Goal: Browse casually: Explore the website without a specific task or goal

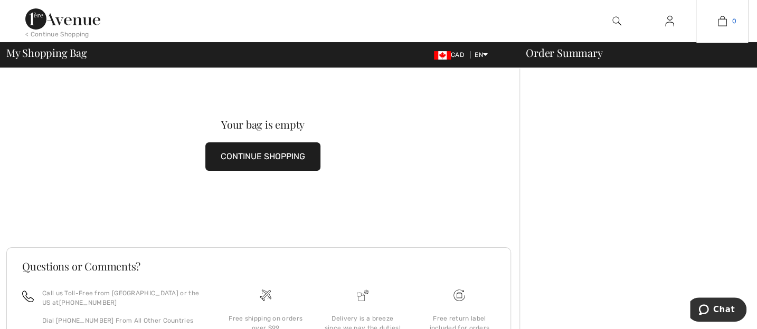
click at [721, 23] on img at bounding box center [722, 21] width 9 height 13
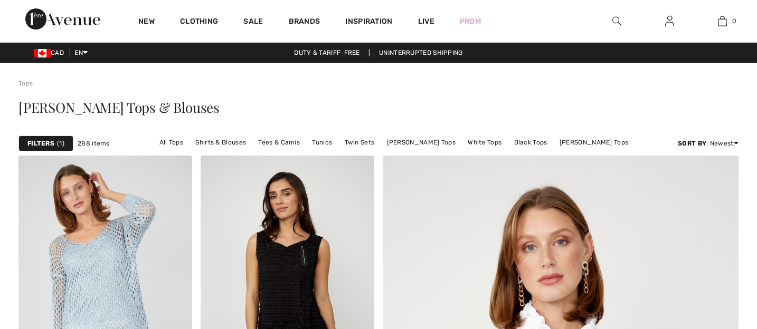
checkbox input "true"
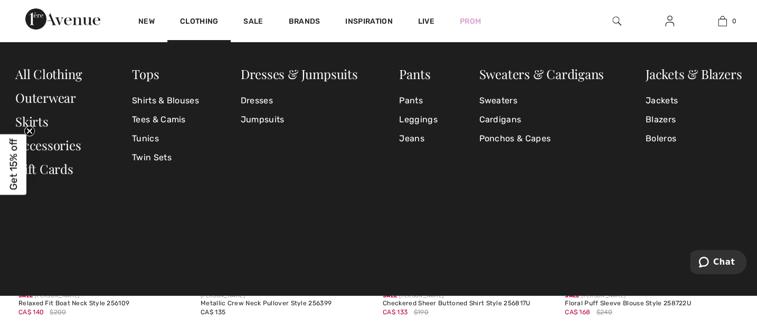
scroll to position [2060, 0]
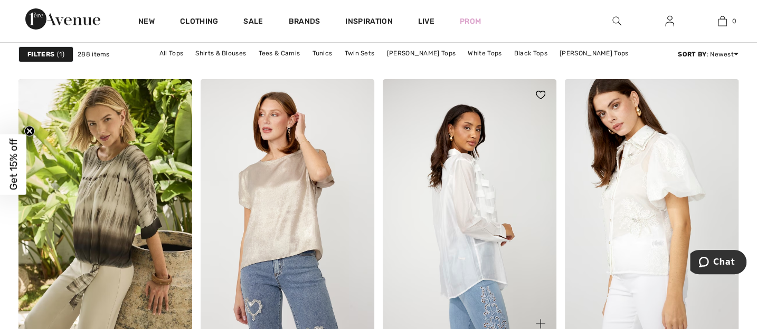
click at [480, 232] on img at bounding box center [470, 209] width 174 height 261
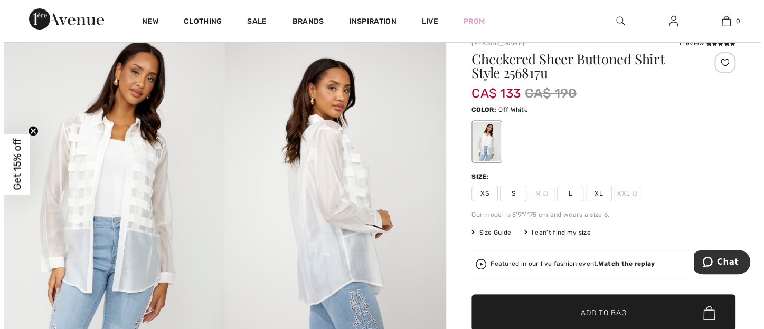
scroll to position [38, 0]
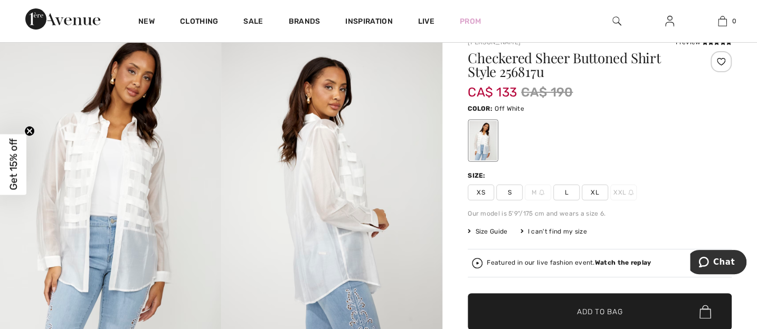
click at [568, 196] on span "L" at bounding box center [566, 193] width 26 height 16
click at [719, 63] on div at bounding box center [720, 61] width 21 height 21
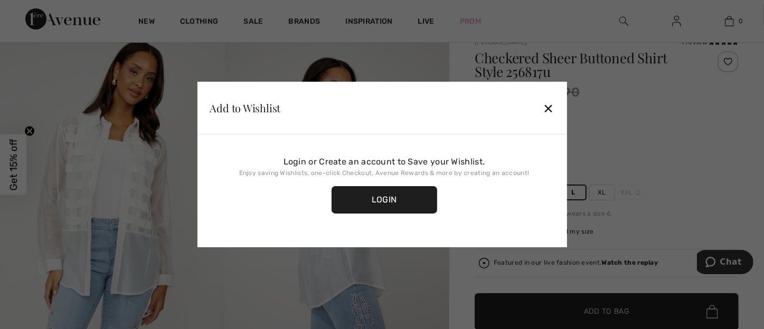
click at [728, 61] on div at bounding box center [382, 164] width 764 height 329
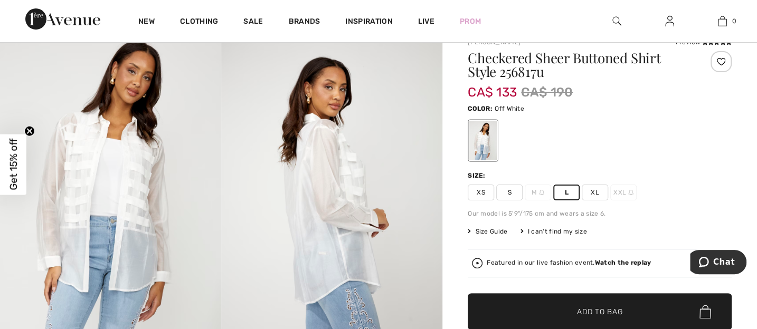
click at [719, 60] on div at bounding box center [720, 61] width 21 height 21
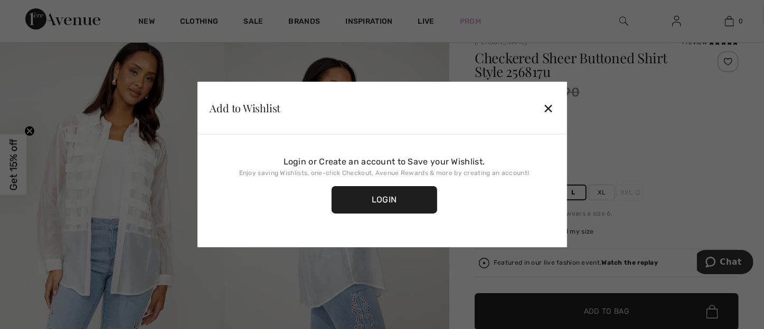
click at [373, 201] on div "Login" at bounding box center [384, 199] width 106 height 27
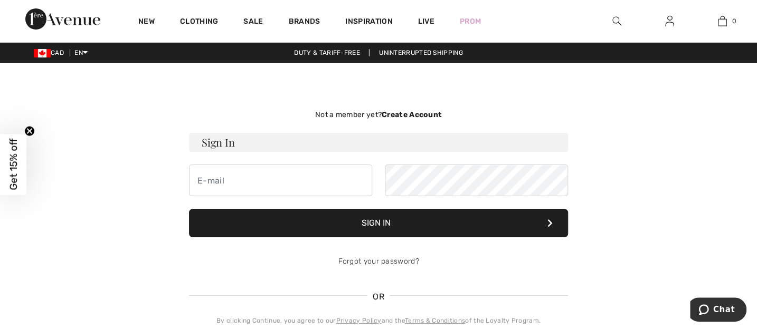
click at [370, 227] on button "Sign In" at bounding box center [378, 223] width 379 height 28
drag, startPoint x: 370, startPoint y: 227, endPoint x: 243, endPoint y: 185, distance: 133.7
click at [243, 185] on form "Sign In Sign In Forgot your password?" at bounding box center [378, 205] width 379 height 145
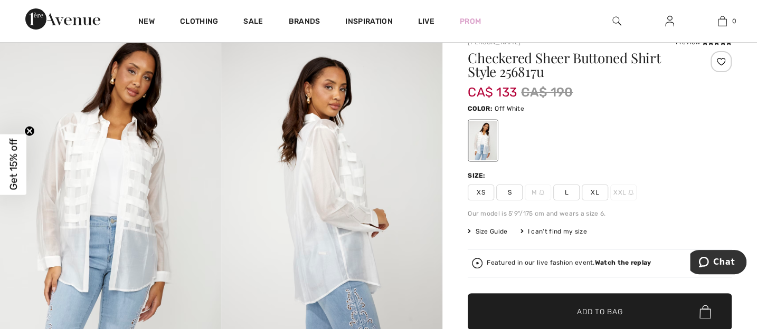
click at [717, 64] on div at bounding box center [720, 61] width 21 height 21
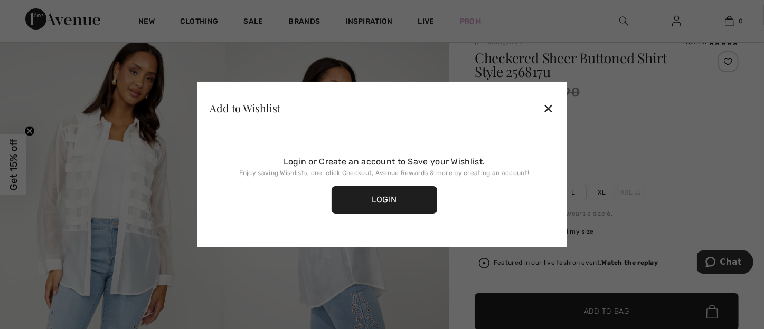
click at [725, 62] on div at bounding box center [382, 164] width 764 height 329
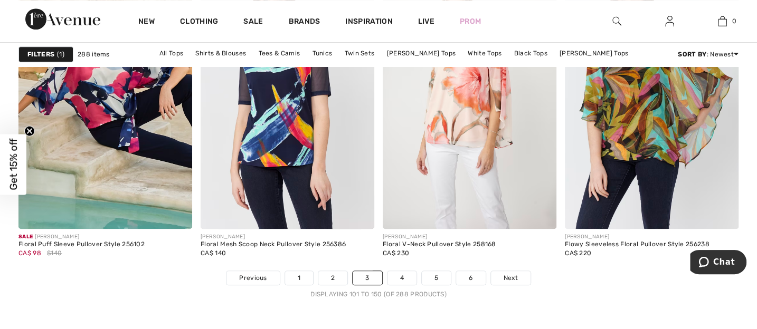
scroll to position [4651, 0]
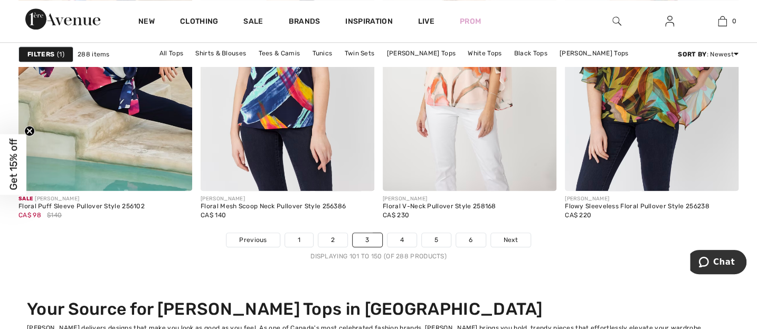
click at [400, 245] on nav "Previous 1 2 3 4 5 6 Next Displaying 101 to 150 (of 288 products)" at bounding box center [378, 247] width 720 height 28
click at [401, 239] on link "4" at bounding box center [401, 240] width 29 height 14
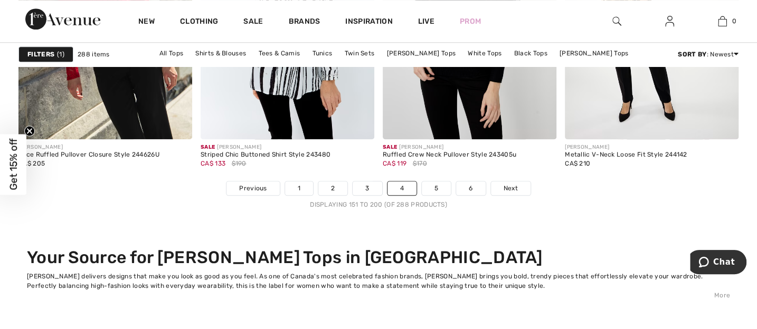
scroll to position [4702, 0]
click at [433, 190] on link "5" at bounding box center [436, 189] width 29 height 14
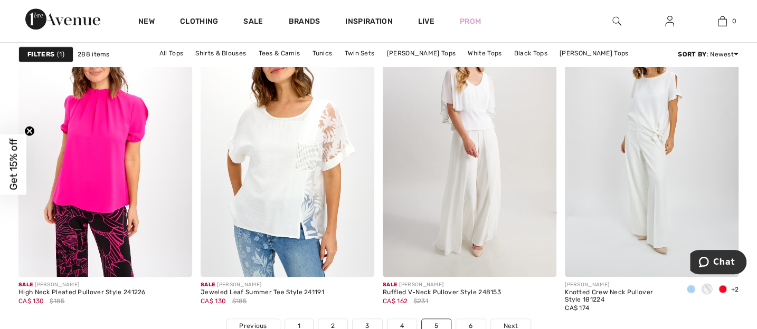
scroll to position [4606, 0]
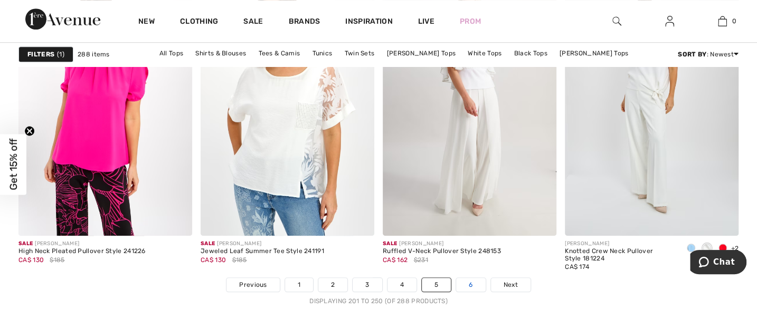
click at [468, 285] on link "6" at bounding box center [470, 285] width 29 height 14
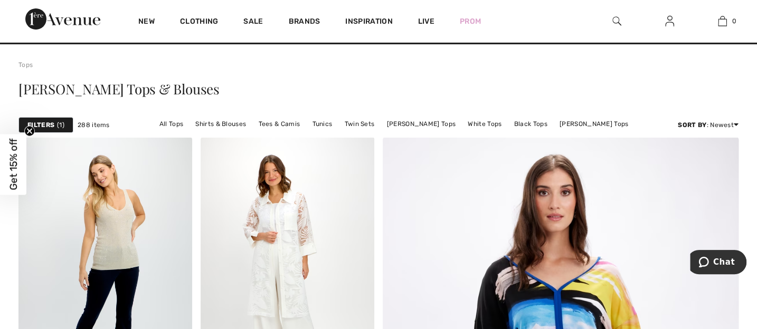
scroll to position [19, 0]
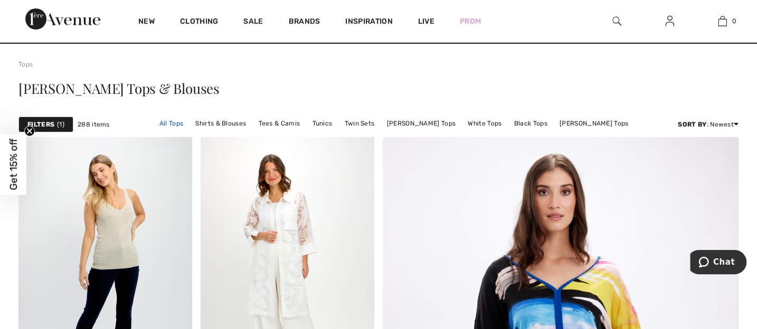
click at [181, 126] on link "All Tops" at bounding box center [171, 124] width 34 height 14
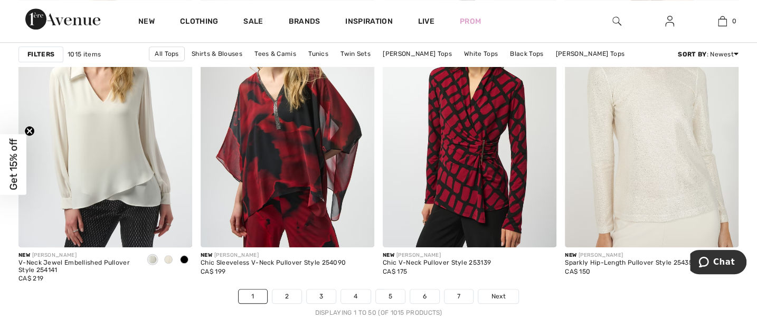
scroll to position [4586, 0]
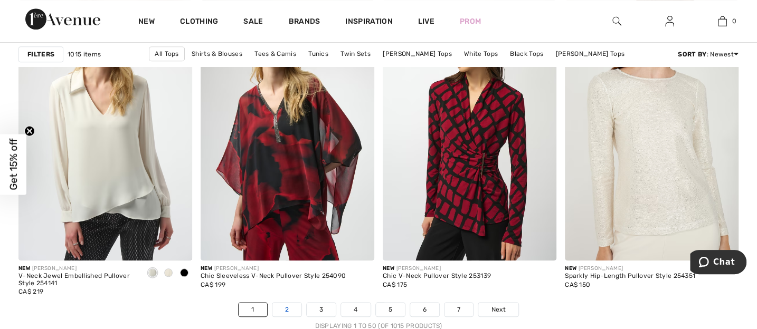
click at [288, 308] on link "2" at bounding box center [286, 310] width 29 height 14
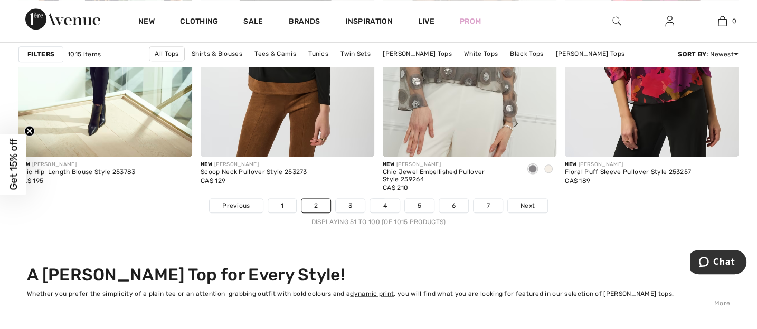
scroll to position [4682, 0]
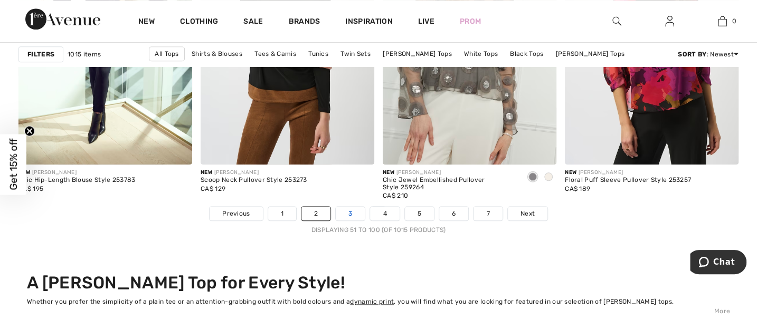
click at [349, 208] on link "3" at bounding box center [350, 214] width 29 height 14
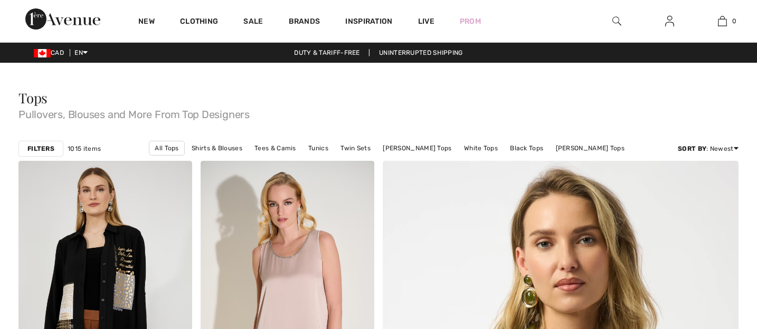
checkbox input "true"
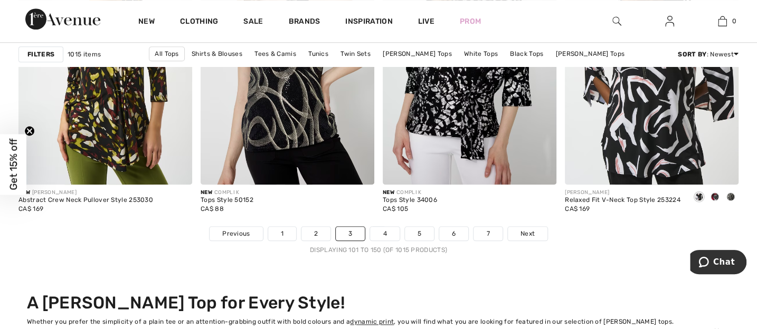
scroll to position [4663, 0]
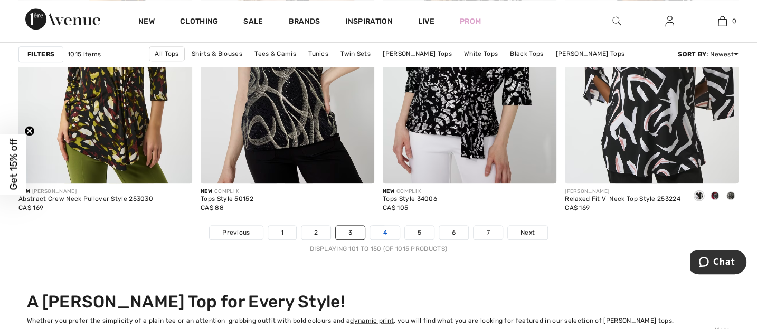
click at [382, 234] on link "4" at bounding box center [384, 233] width 29 height 14
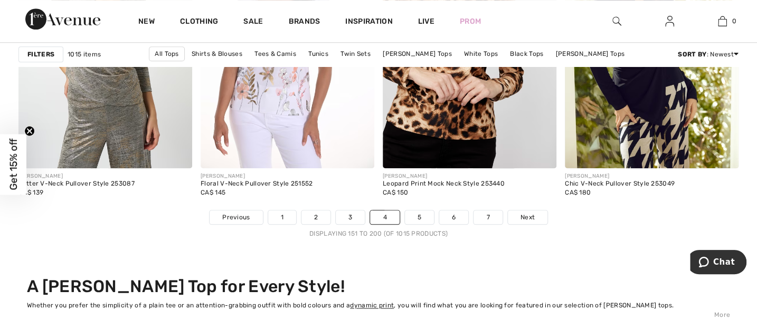
scroll to position [4702, 0]
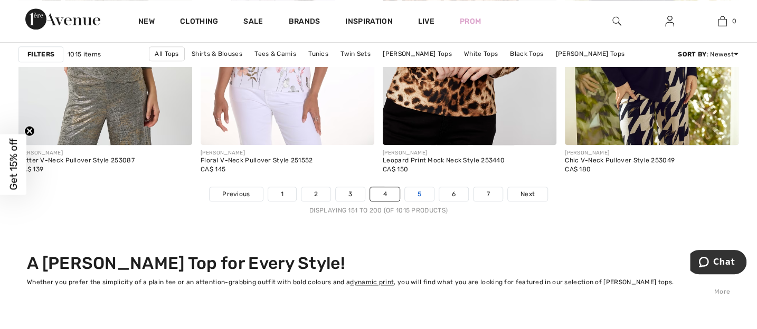
click at [415, 192] on link "5" at bounding box center [419, 194] width 29 height 14
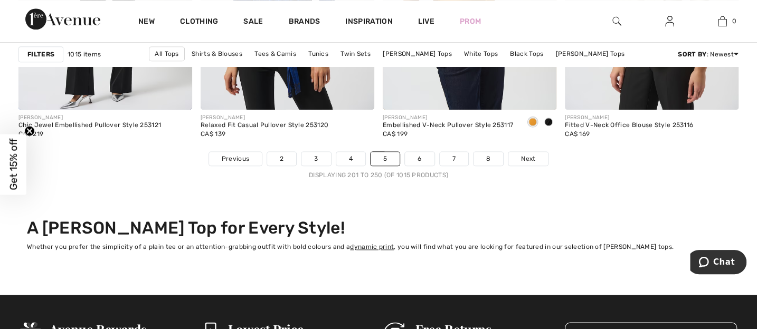
scroll to position [4740, 0]
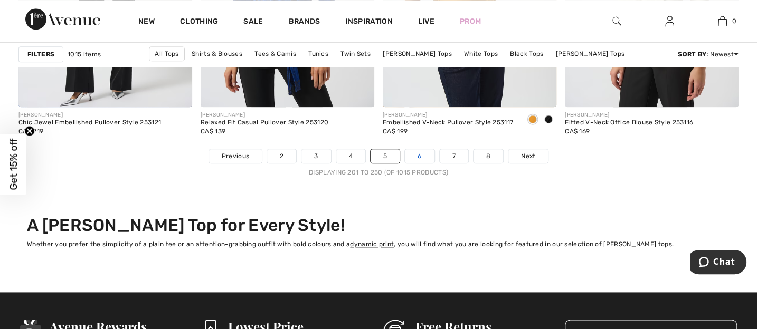
click at [417, 156] on link "6" at bounding box center [419, 156] width 29 height 14
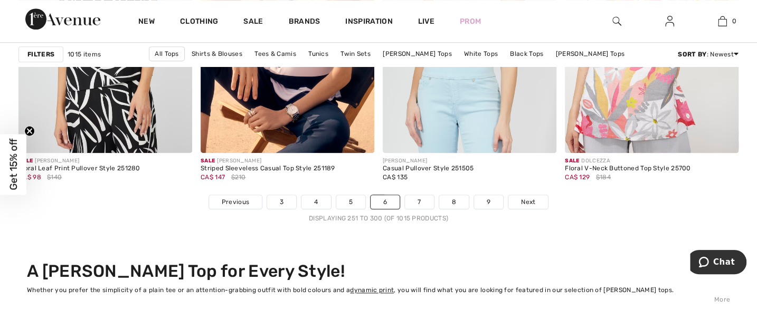
scroll to position [4682, 0]
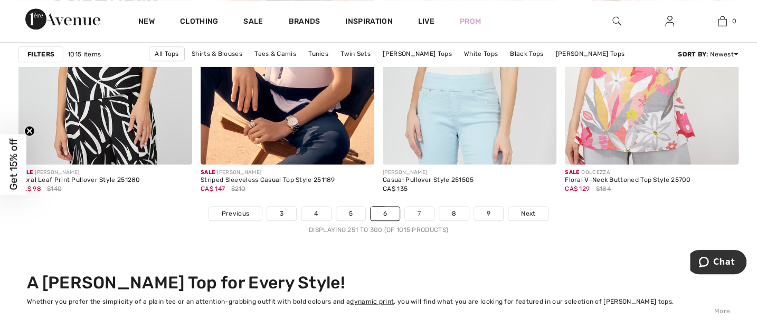
click at [417, 213] on link "7" at bounding box center [419, 214] width 28 height 14
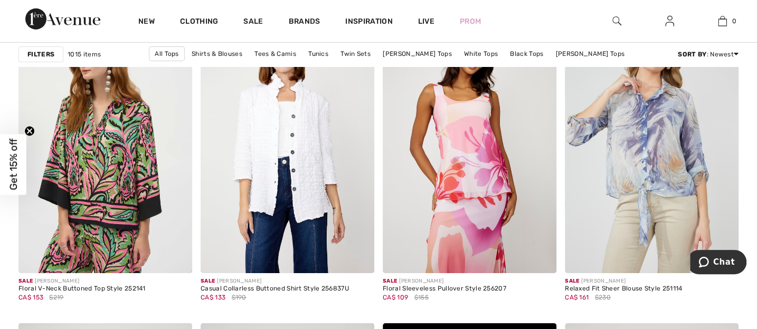
scroll to position [1823, 0]
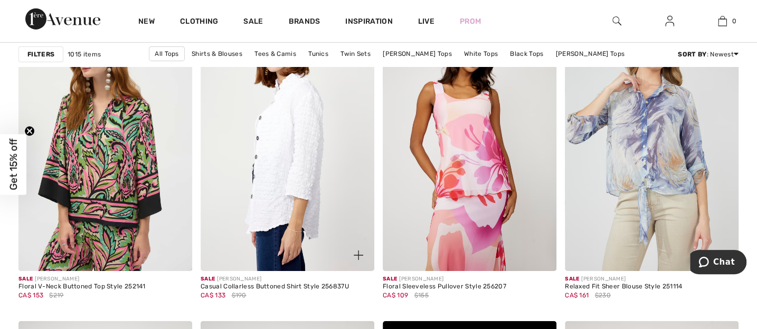
click at [287, 170] on img at bounding box center [288, 141] width 174 height 261
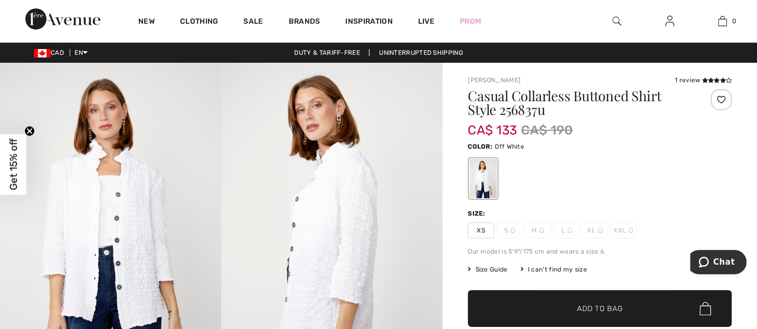
click at [362, 196] on img at bounding box center [331, 229] width 221 height 332
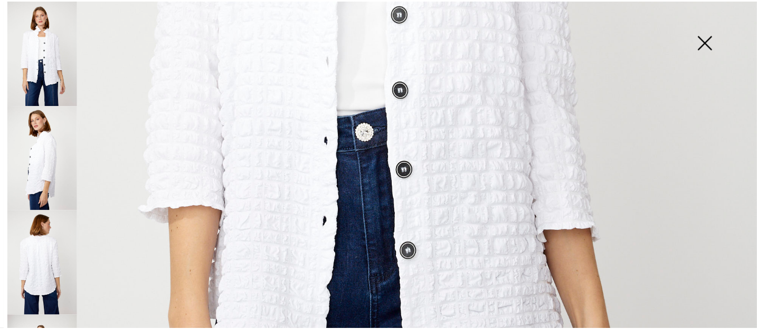
scroll to position [549, 0]
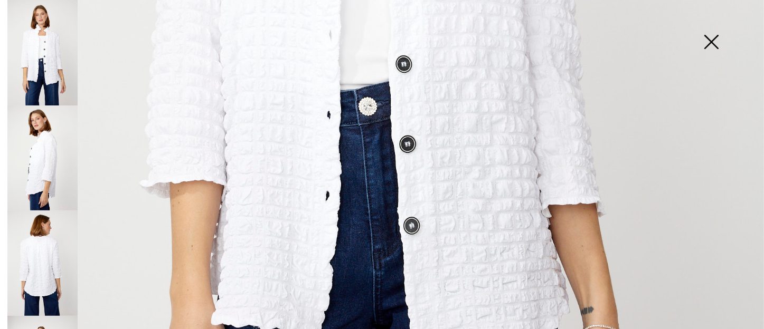
click at [709, 45] on img at bounding box center [710, 43] width 53 height 54
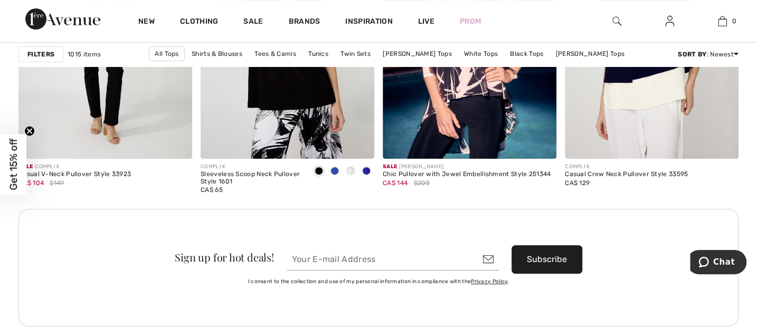
scroll to position [2245, 0]
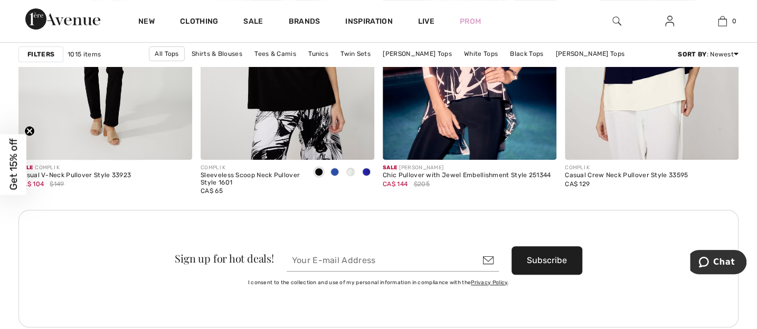
click at [378, 263] on input "email" at bounding box center [393, 261] width 212 height 22
click at [383, 264] on input "email" at bounding box center [393, 261] width 212 height 22
click at [484, 264] on input "email" at bounding box center [393, 261] width 212 height 22
click at [301, 267] on input "email" at bounding box center [393, 261] width 212 height 22
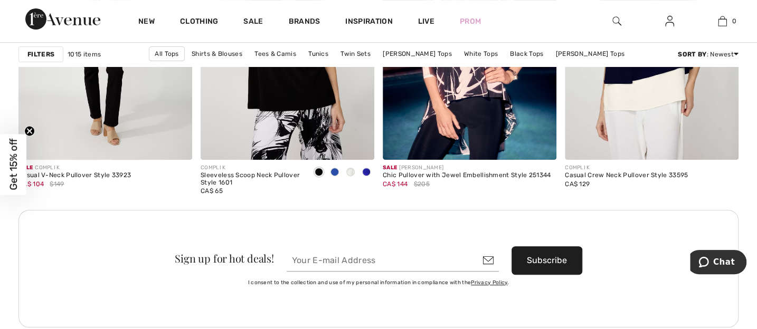
click at [391, 269] on input "email" at bounding box center [393, 261] width 212 height 22
click at [296, 260] on input "email" at bounding box center [393, 261] width 212 height 22
click at [319, 247] on div "Sign up for hot deals! Subscribe" at bounding box center [378, 260] width 690 height 28
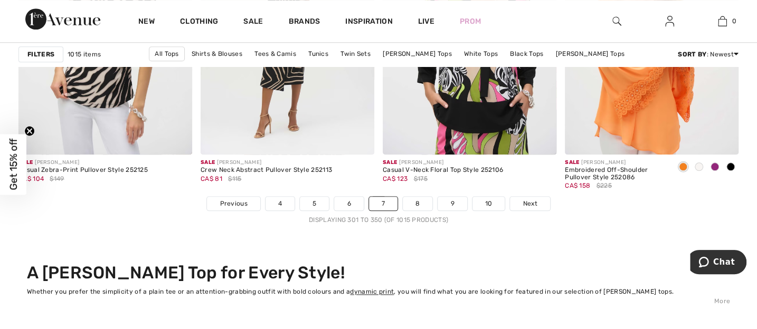
scroll to position [4699, 0]
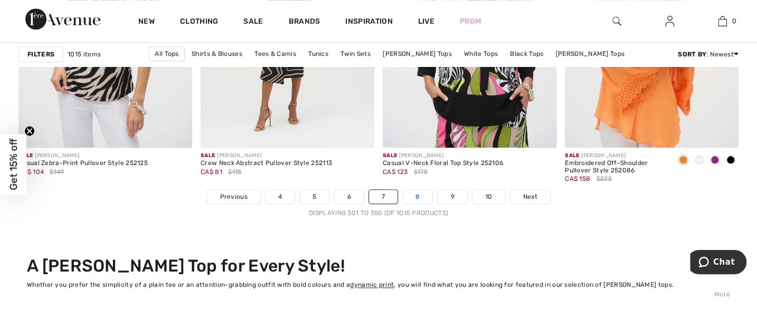
click at [419, 197] on link "8" at bounding box center [418, 197] width 30 height 14
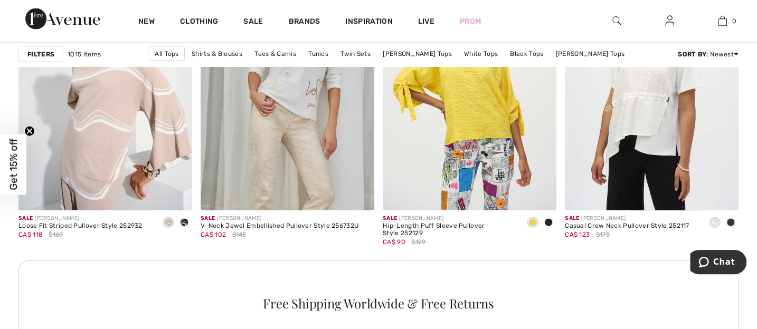
scroll to position [1171, 0]
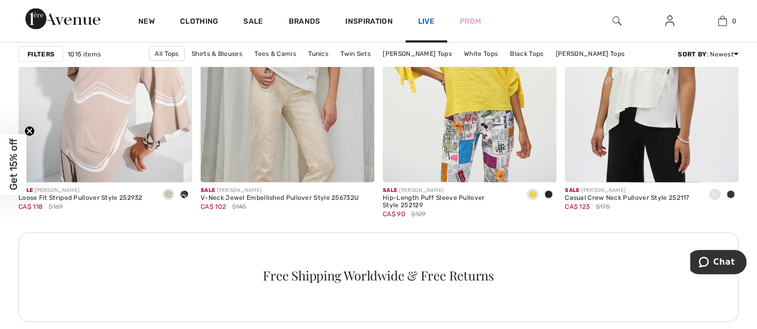
click at [425, 25] on link "Live" at bounding box center [426, 21] width 16 height 11
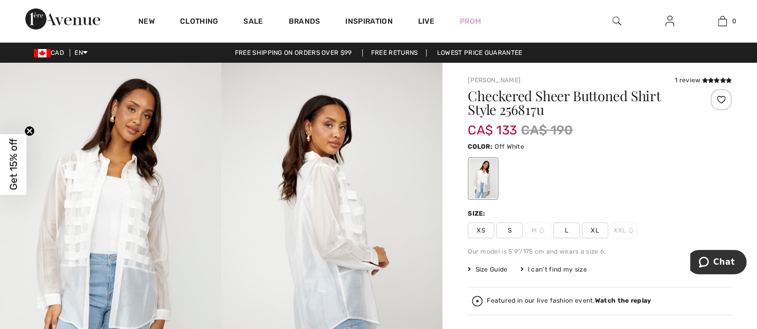
drag, startPoint x: 0, startPoint y: 0, endPoint x: 629, endPoint y: 155, distance: 647.3
click at [629, 155] on div "Color: Off White" at bounding box center [600, 170] width 264 height 61
click at [543, 135] on span "CA$ 190" at bounding box center [547, 130] width 52 height 19
click at [426, 23] on link "Live" at bounding box center [426, 21] width 16 height 11
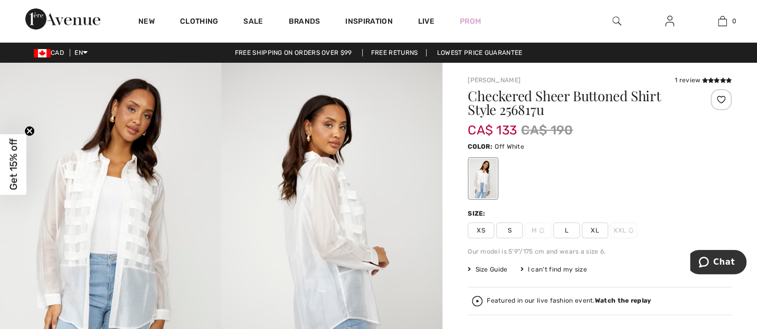
drag, startPoint x: 0, startPoint y: 0, endPoint x: 634, endPoint y: 206, distance: 666.4
click at [634, 206] on div "Checkered Sheer Buttoned Shirt Style 256817u CA$ 133 CA$ 190 Color: Off White S…" at bounding box center [600, 256] width 264 height 335
